Goal: Task Accomplishment & Management: Manage account settings

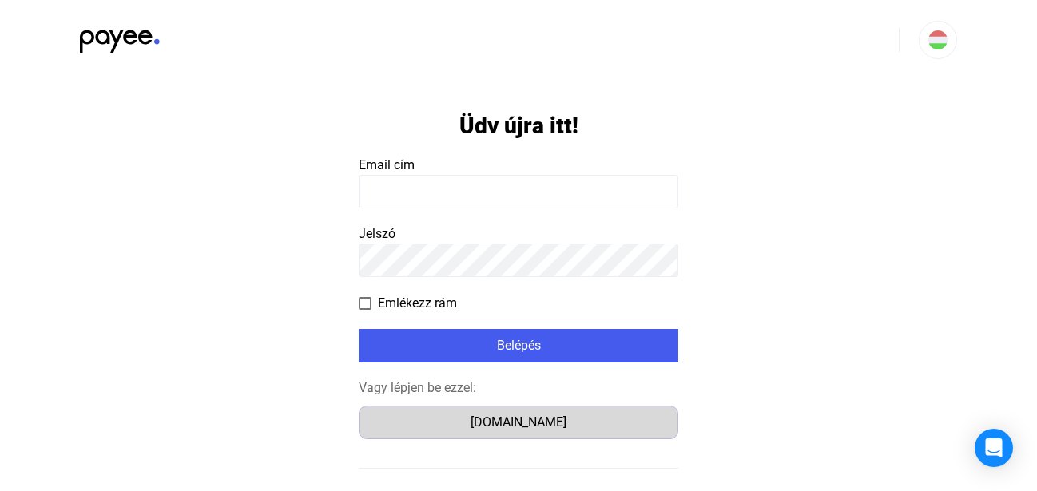
click at [507, 425] on div "Számlázz.hu" at bounding box center [518, 422] width 308 height 19
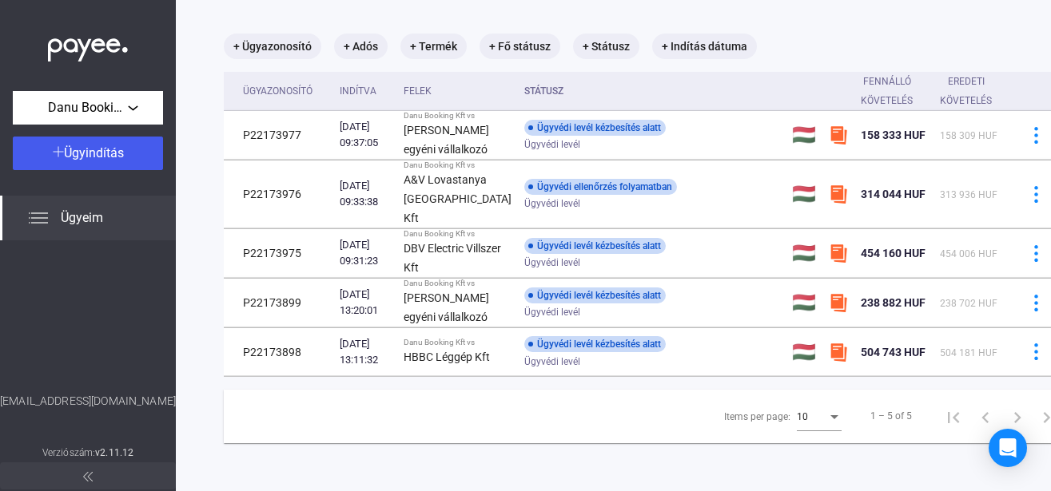
scroll to position [255, 0]
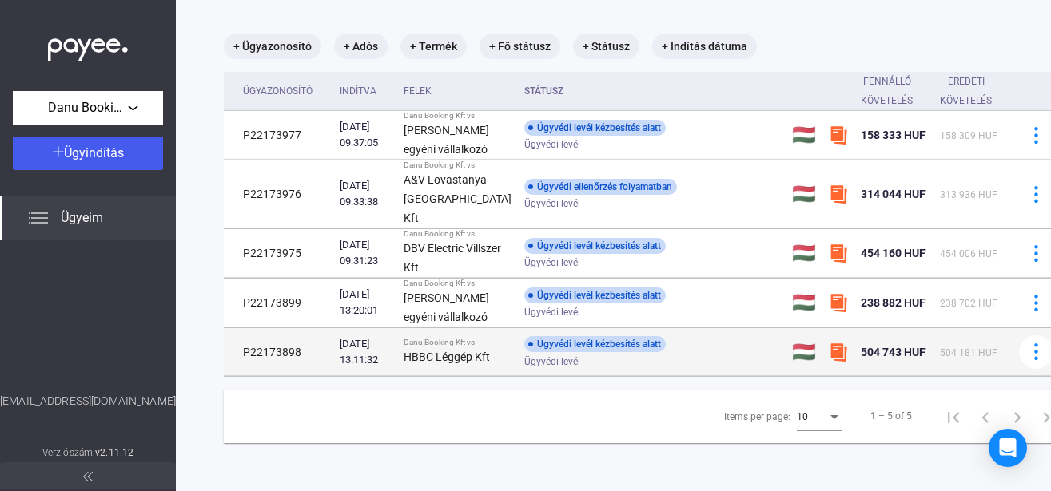
drag, startPoint x: 809, startPoint y: 332, endPoint x: 877, endPoint y: 332, distance: 67.9
click at [877, 332] on td "504 743 HUF" at bounding box center [893, 352] width 79 height 48
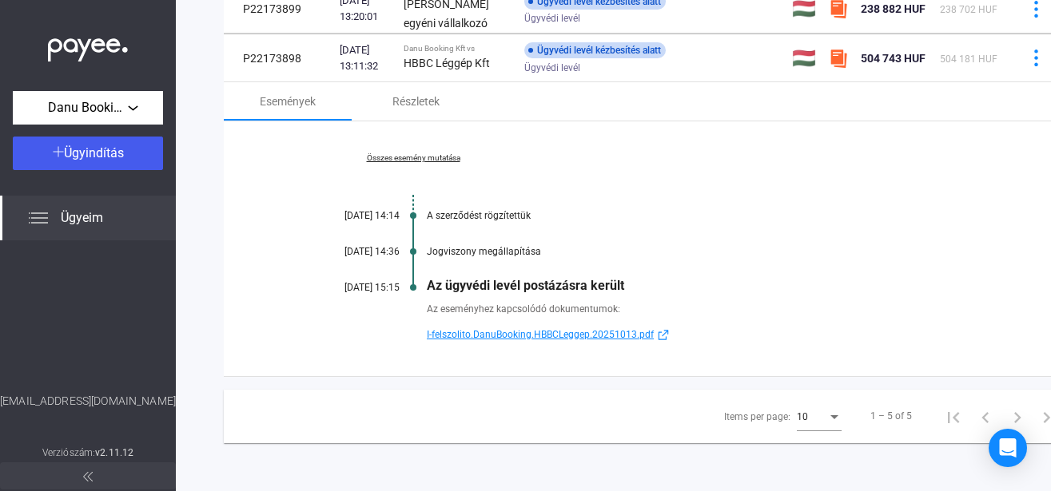
scroll to position [528, 0]
click at [387, 110] on div "Részletek" at bounding box center [416, 101] width 128 height 38
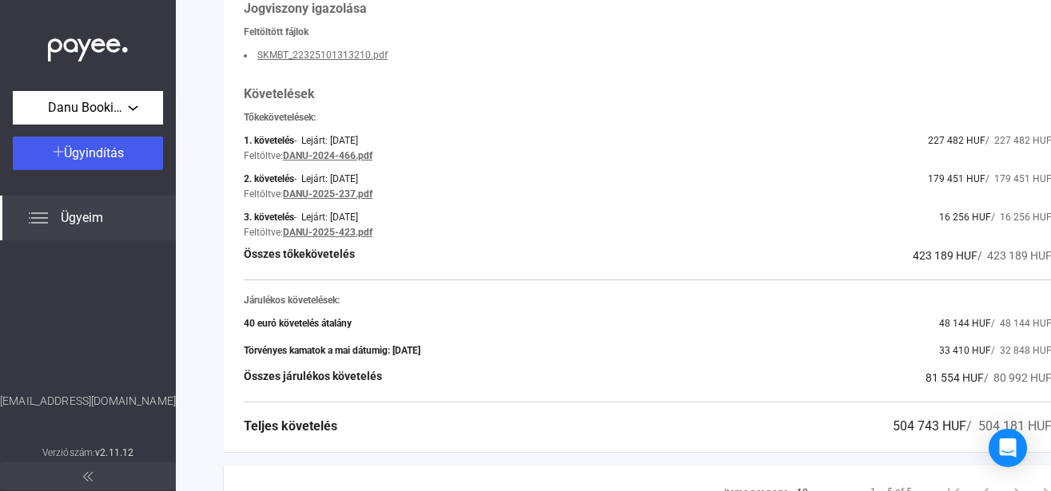
scroll to position [638, 0]
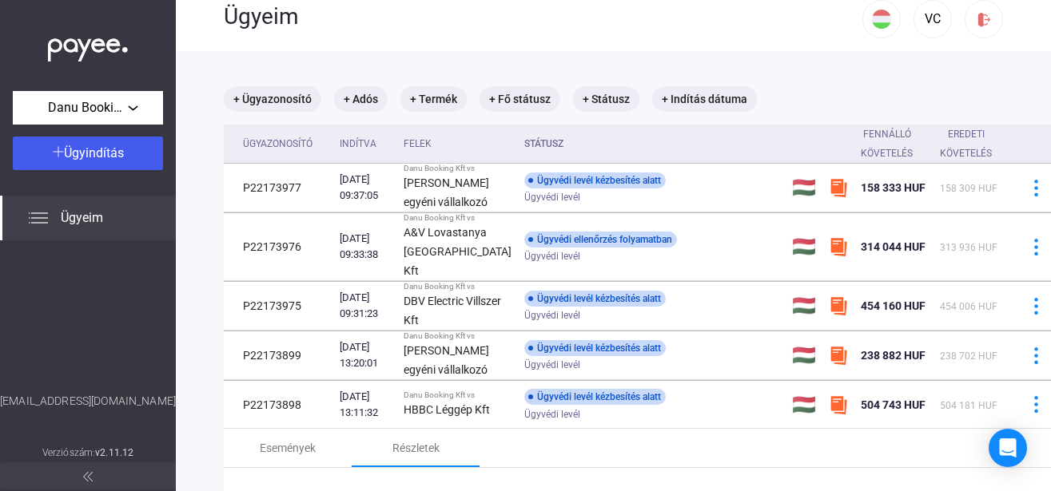
scroll to position [0, 0]
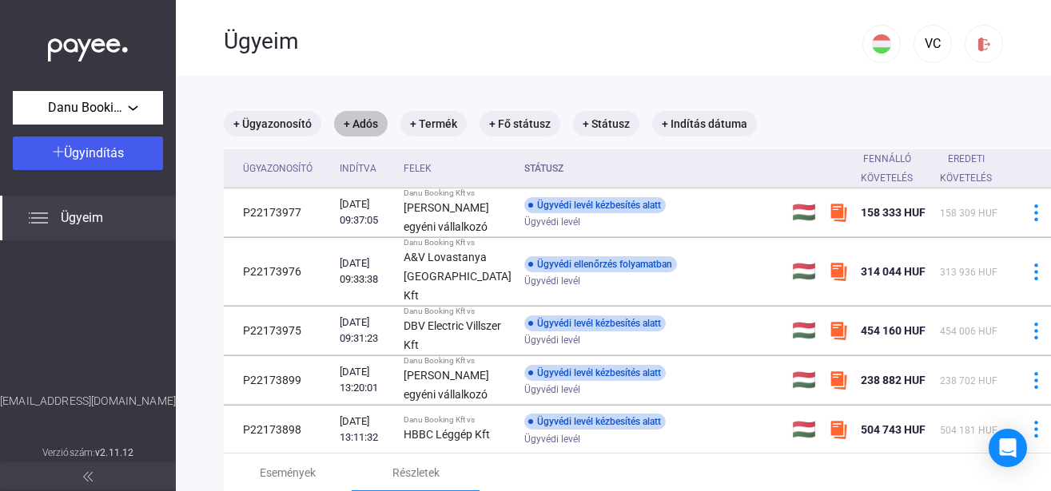
click at [368, 123] on mat-chip "+ Adós" at bounding box center [361, 124] width 54 height 26
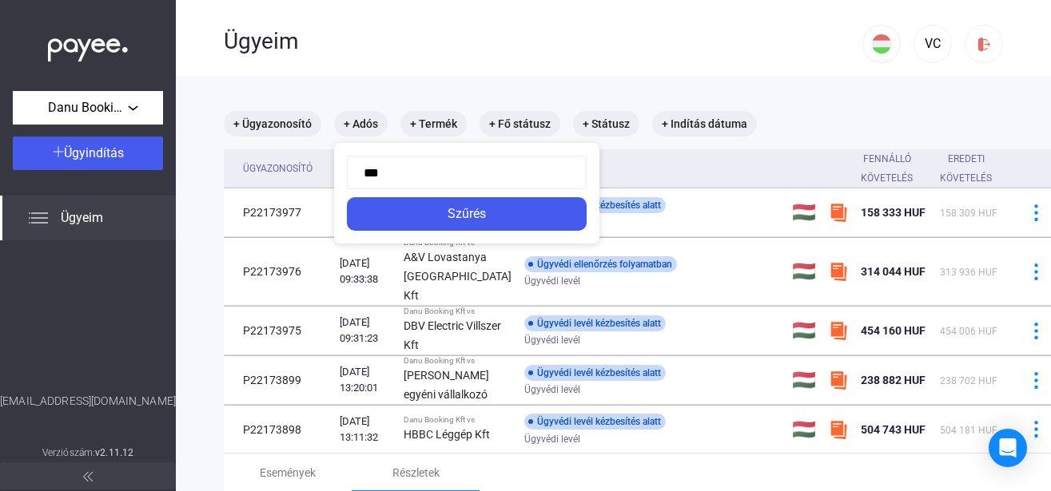
type input "****"
click button "Szűrés" at bounding box center [467, 214] width 240 height 34
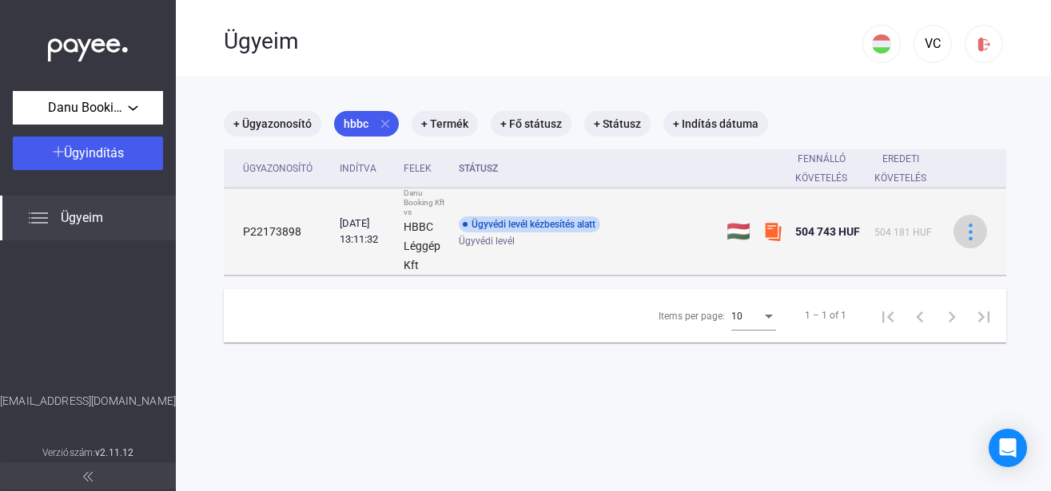
click at [965, 229] on img at bounding box center [970, 232] width 17 height 17
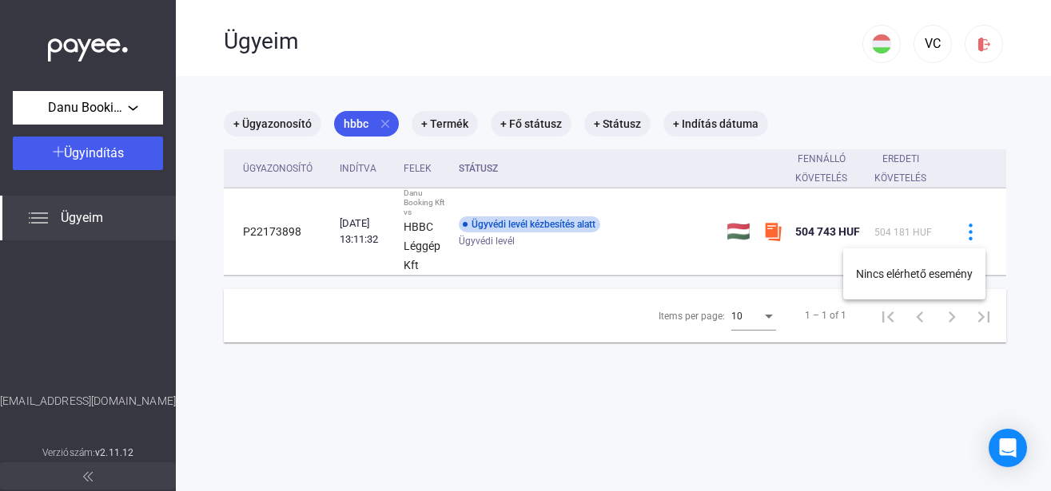
click at [554, 259] on div at bounding box center [525, 245] width 1051 height 491
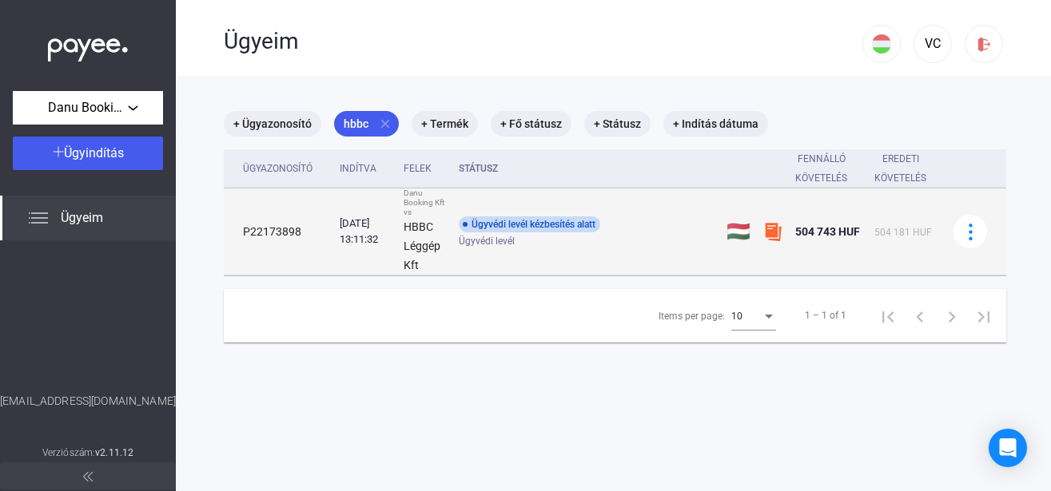
click at [770, 232] on img at bounding box center [772, 231] width 19 height 19
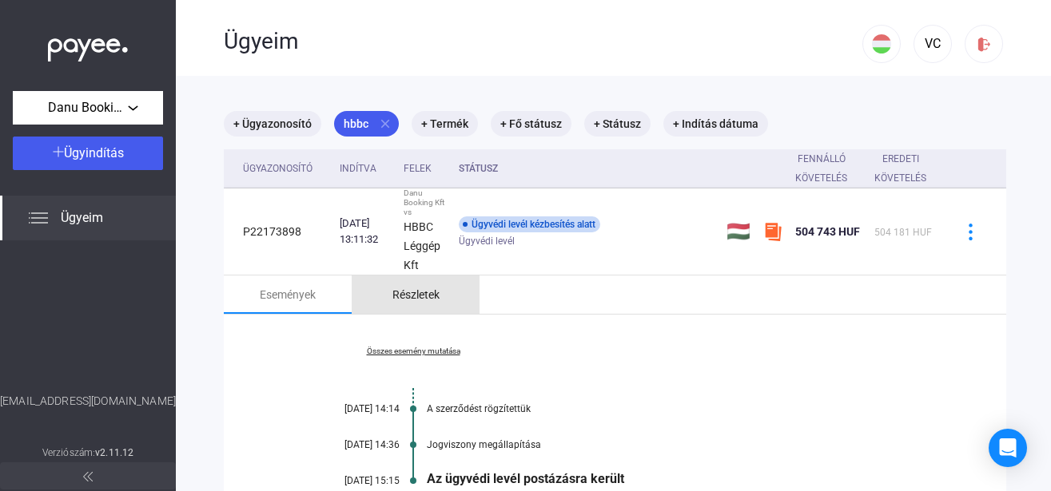
click at [414, 290] on div "Részletek" at bounding box center [415, 294] width 47 height 19
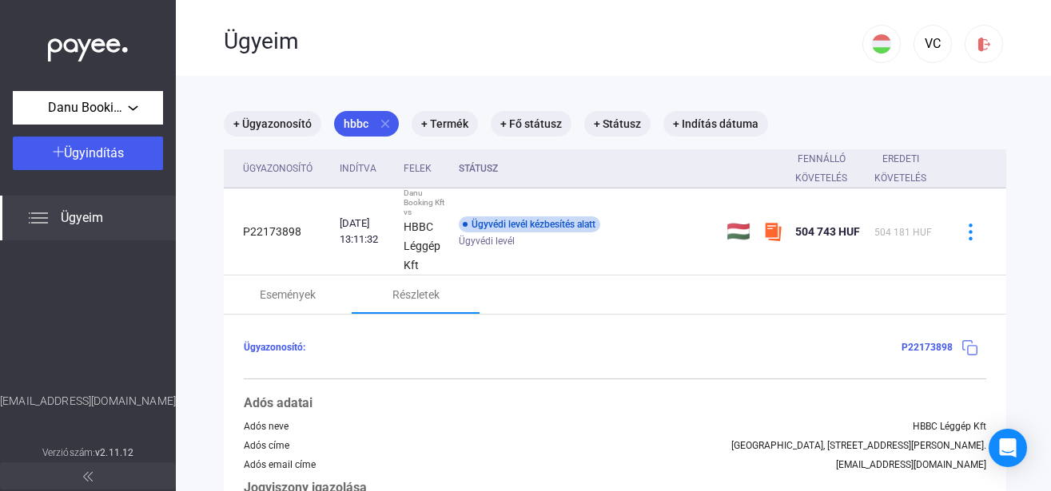
click at [967, 345] on img at bounding box center [969, 348] width 17 height 17
click at [975, 46] on img at bounding box center [983, 44] width 17 height 17
